Goal: Task Accomplishment & Management: Use online tool/utility

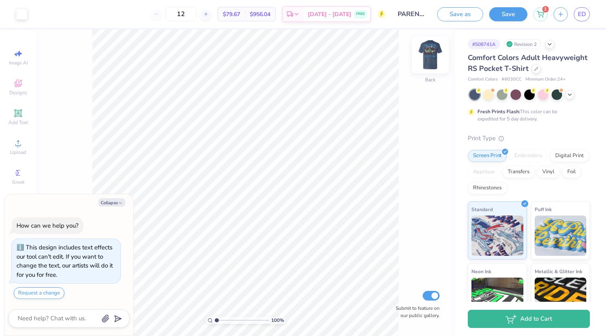
click at [432, 54] on img at bounding box center [430, 55] width 32 height 32
click at [48, 14] on div at bounding box center [50, 13] width 11 height 11
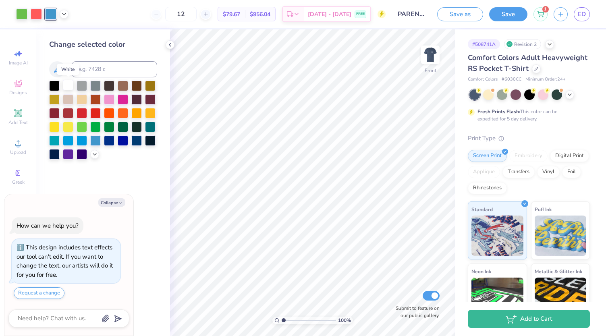
click at [71, 84] on div at bounding box center [68, 85] width 10 height 10
click at [171, 45] on icon at bounding box center [170, 45] width 6 height 6
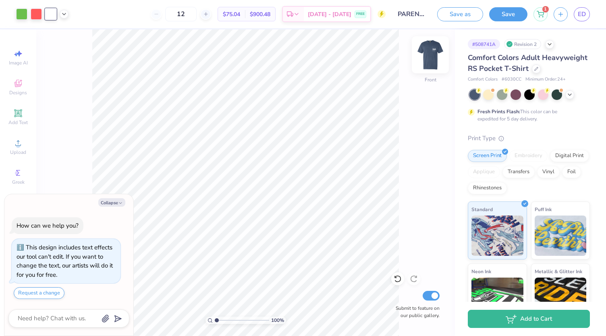
click at [431, 58] on img at bounding box center [430, 55] width 32 height 32
click at [430, 58] on img at bounding box center [430, 55] width 32 height 32
click at [503, 15] on button "Save" at bounding box center [508, 13] width 38 height 14
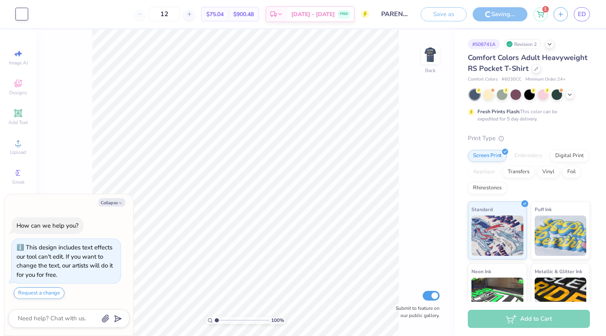
click at [485, 11] on div "Saving..." at bounding box center [500, 14] width 55 height 14
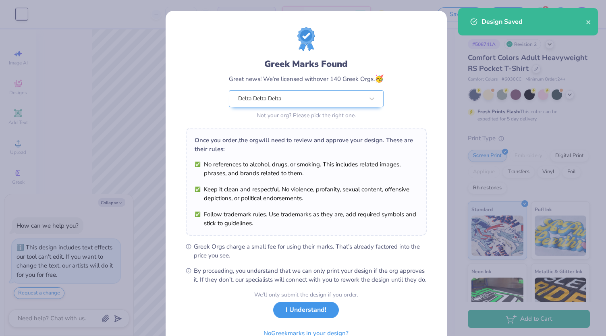
click at [293, 318] on button "I Understand!" at bounding box center [306, 310] width 66 height 17
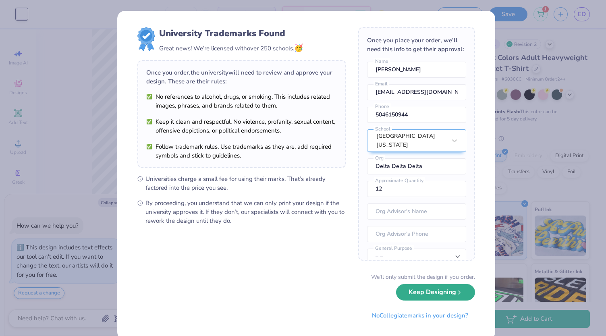
click at [433, 295] on button "Keep Designing" at bounding box center [435, 292] width 79 height 17
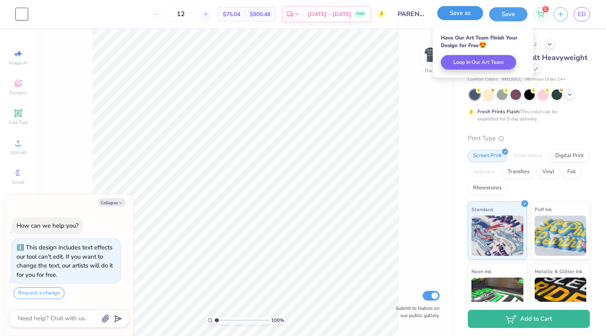
click at [455, 17] on button "Save as" at bounding box center [460, 13] width 46 height 14
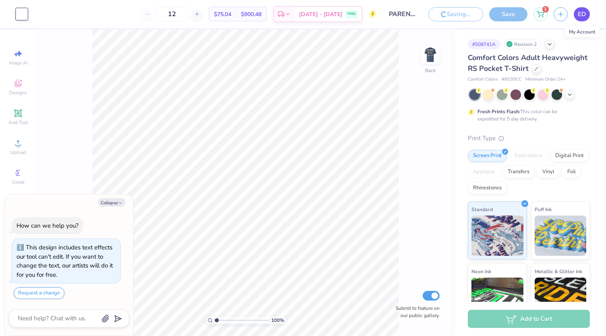
click at [579, 17] on span "ED" at bounding box center [582, 14] width 8 height 9
type textarea "x"
